Goal: Navigation & Orientation: Find specific page/section

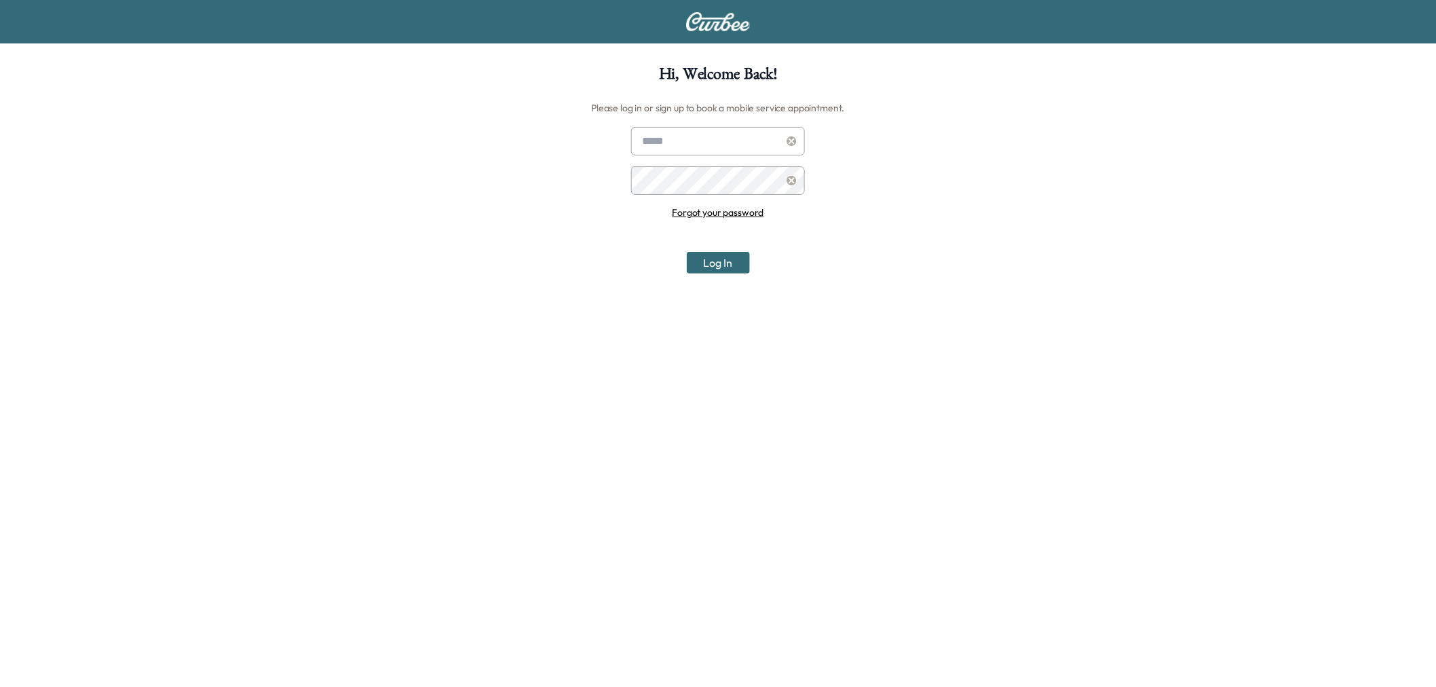
scroll to position [75, 0]
type input "**********"
click at [724, 255] on button "Log In" at bounding box center [718, 263] width 63 height 22
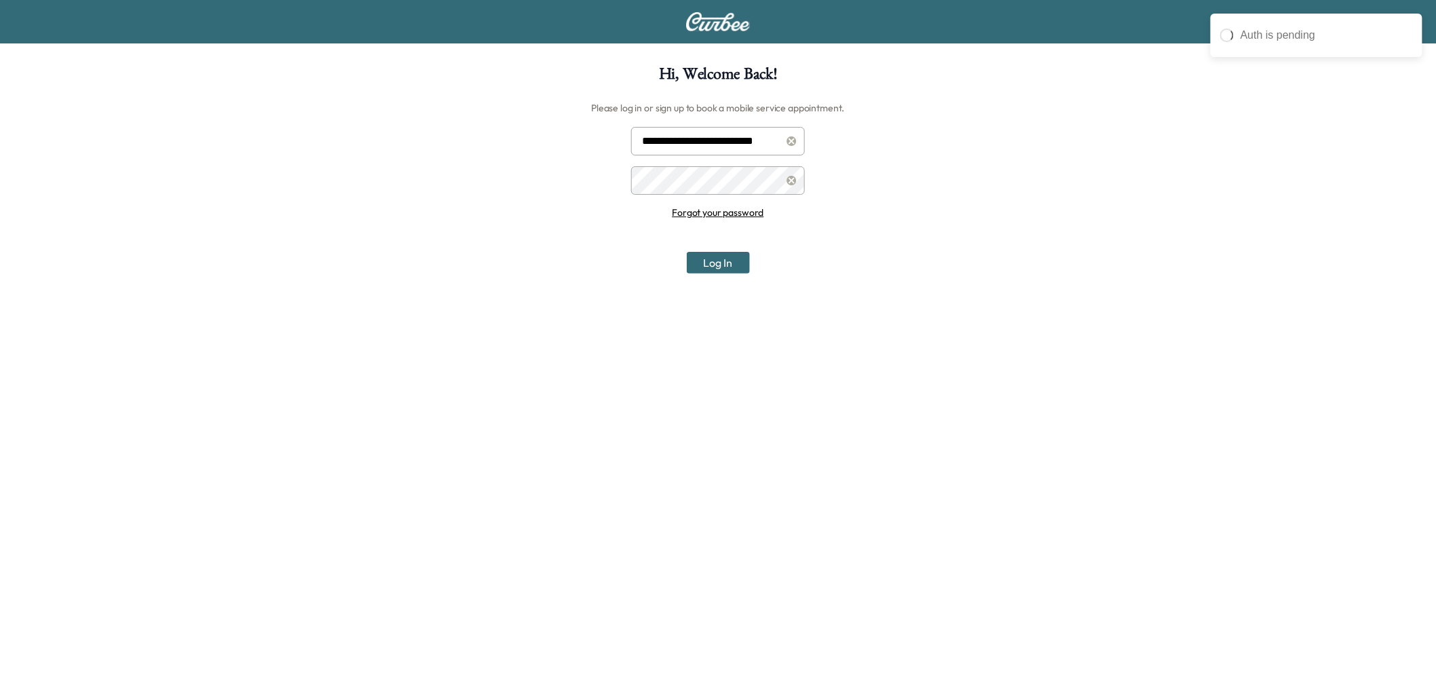
scroll to position [0, 0]
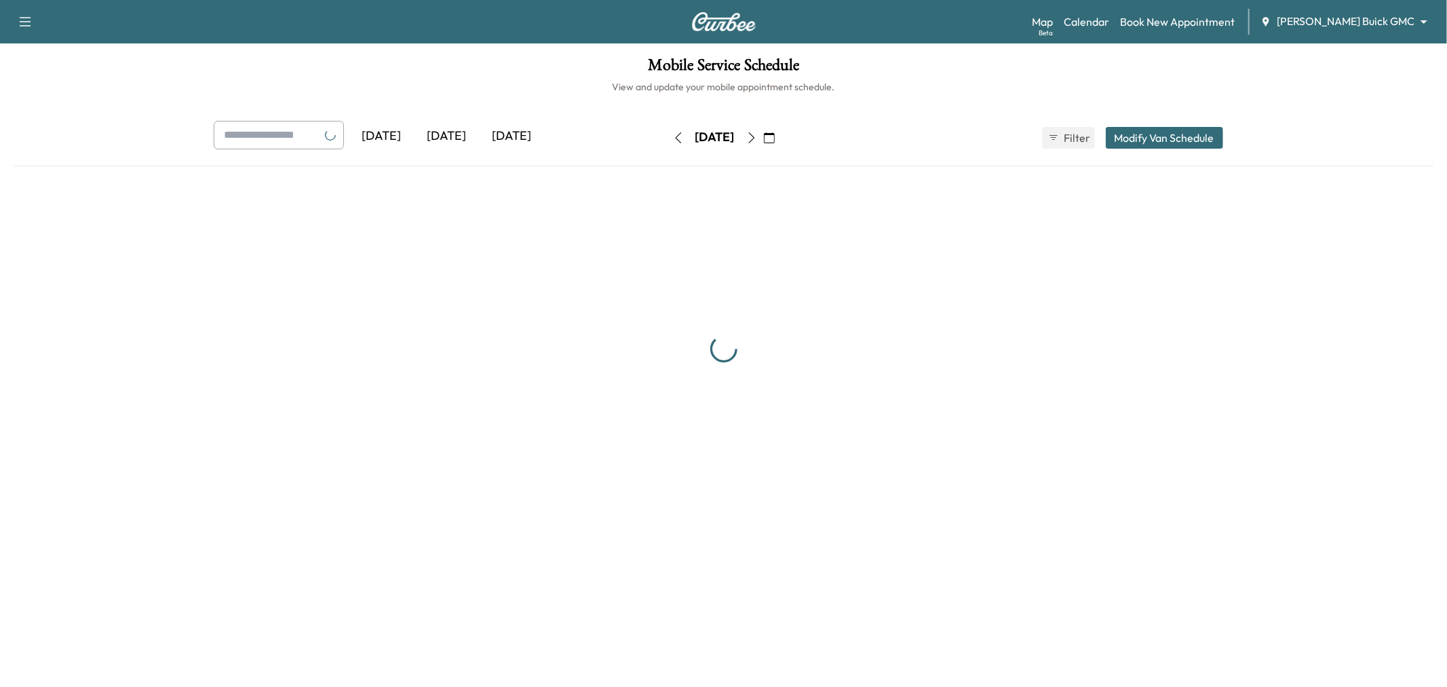
click at [1363, 14] on div "Auth is pending" at bounding box center [1327, 13] width 217 height 5
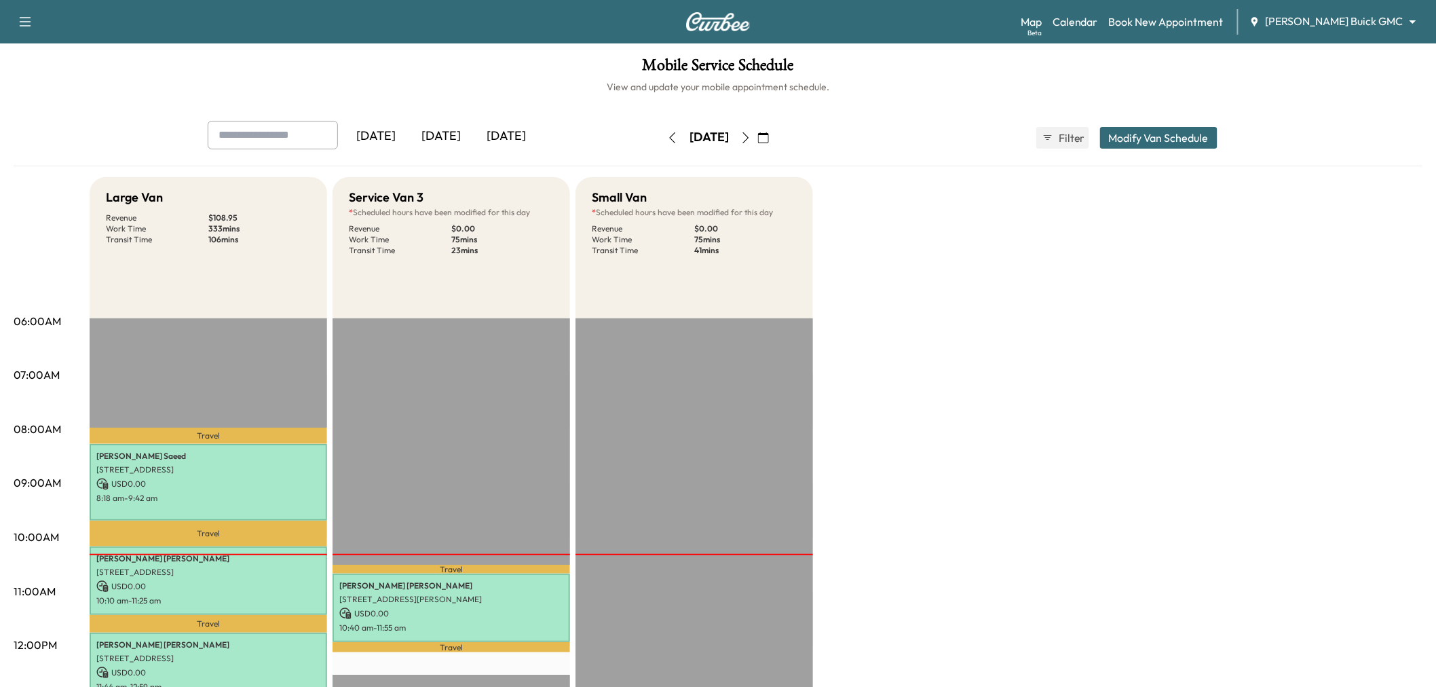
click at [1353, 5] on div "Support Log Out Map Beta Calendar Book New Appointment [PERSON_NAME] Buick GMC …" at bounding box center [718, 21] width 1436 height 43
click at [1354, 28] on body "Support Log Out Map Beta Calendar Book New Appointment [PERSON_NAME] Buick GMC …" at bounding box center [718, 343] width 1436 height 687
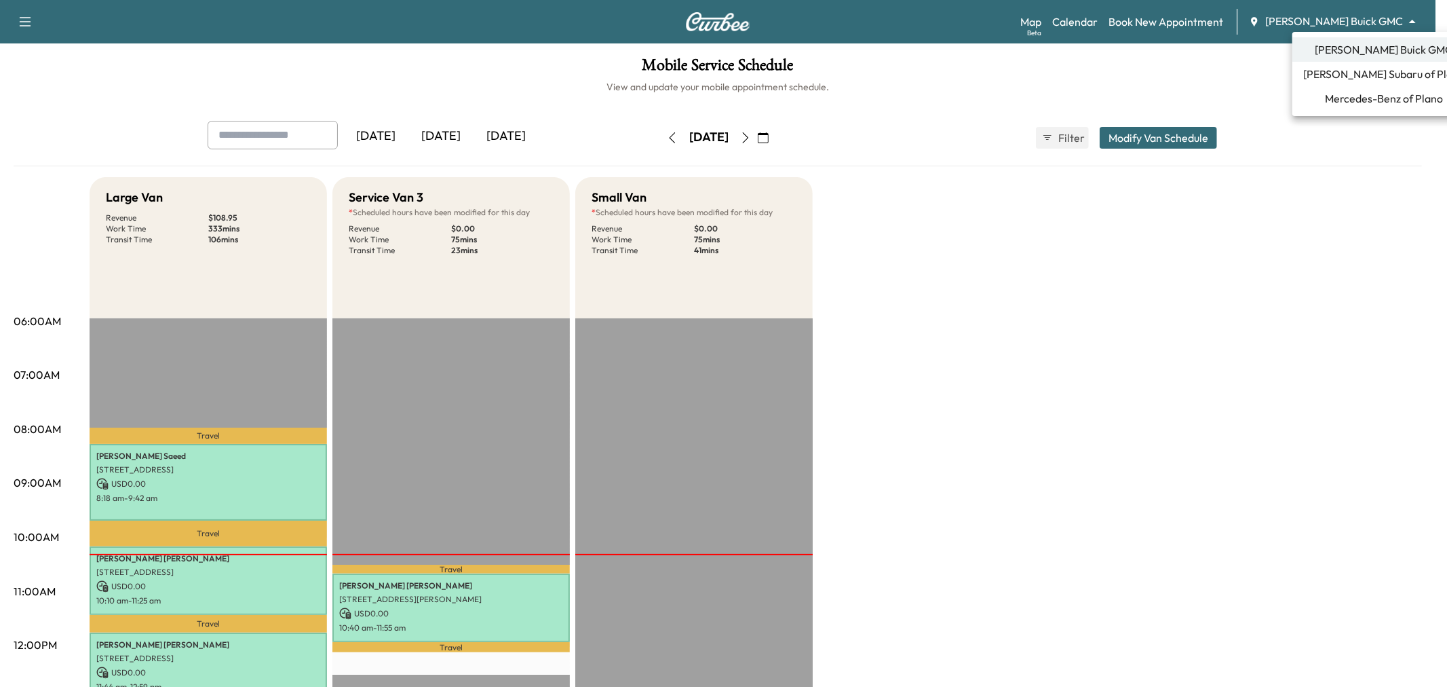
click at [1357, 96] on span "Mercedes-Benz of Plano" at bounding box center [1384, 98] width 118 height 16
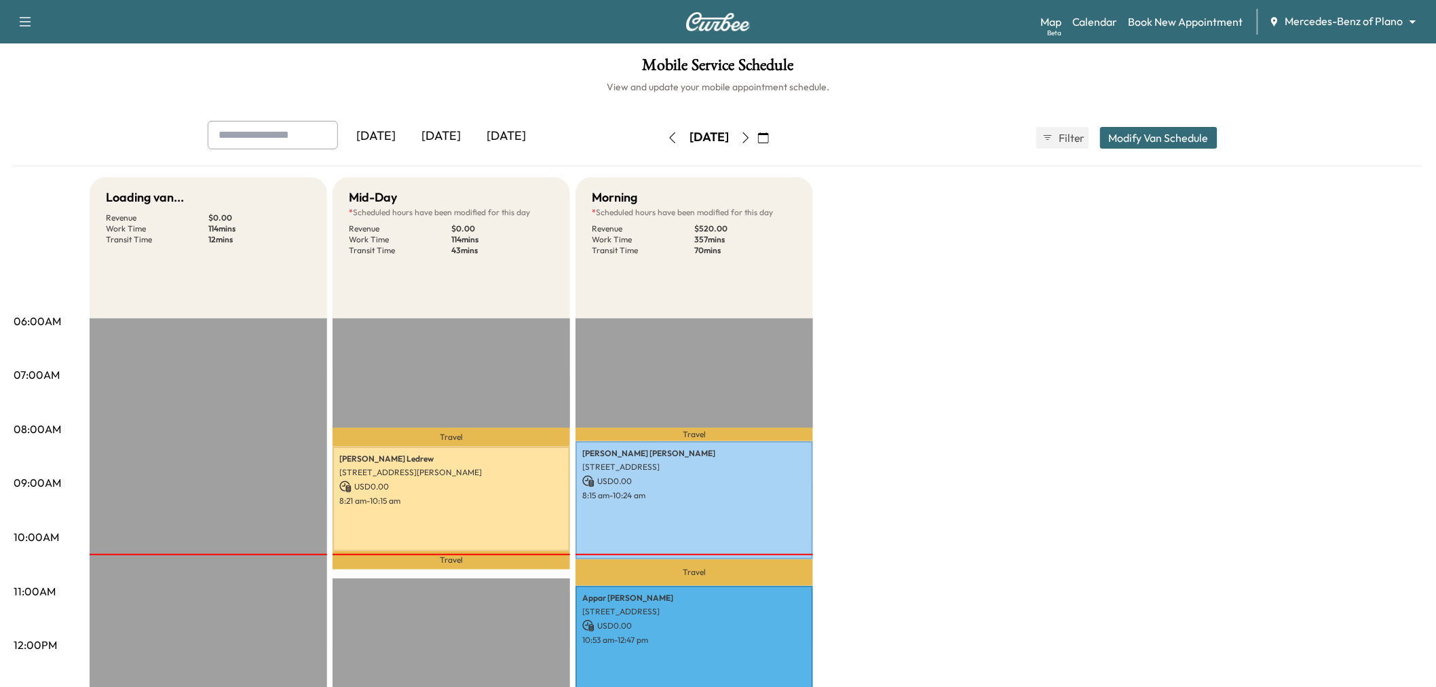
click at [900, 427] on div "Loading van... Revenue $ 0.00 Work Time 114 mins Transit Time 12 mins Travel [P…" at bounding box center [756, 686] width 1333 height 1018
click at [751, 134] on icon "button" at bounding box center [745, 137] width 11 height 11
